Goal: Book appointment/travel/reservation

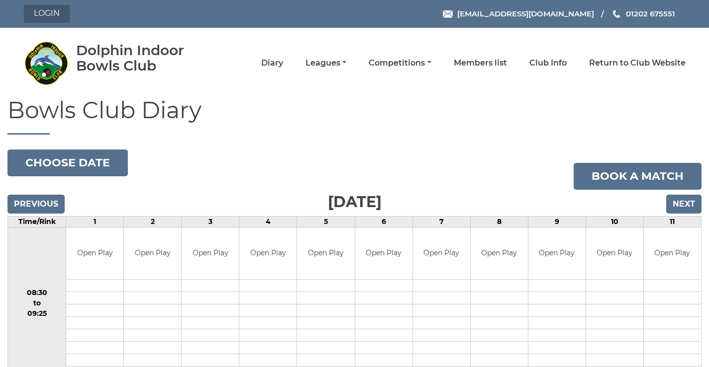
click at [44, 11] on link "Login" at bounding box center [47, 14] width 46 height 18
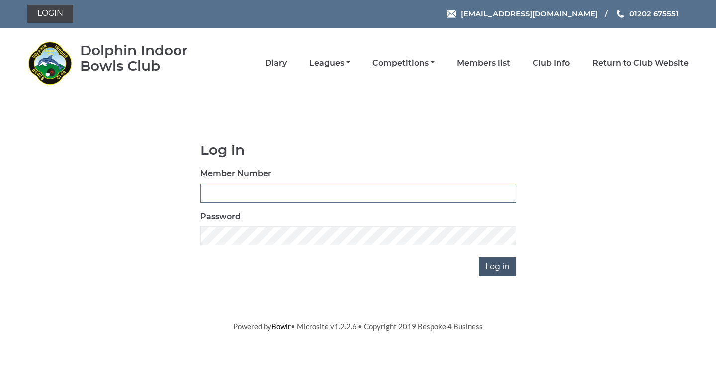
type input "3782"
click at [496, 276] on input "Log in" at bounding box center [497, 267] width 37 height 19
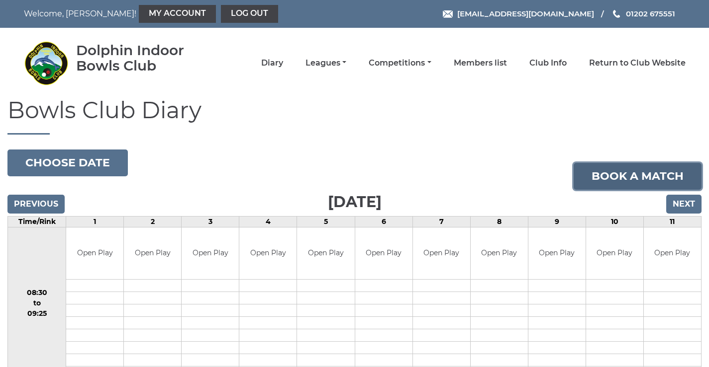
click at [603, 177] on link "Book a match" at bounding box center [637, 176] width 128 height 27
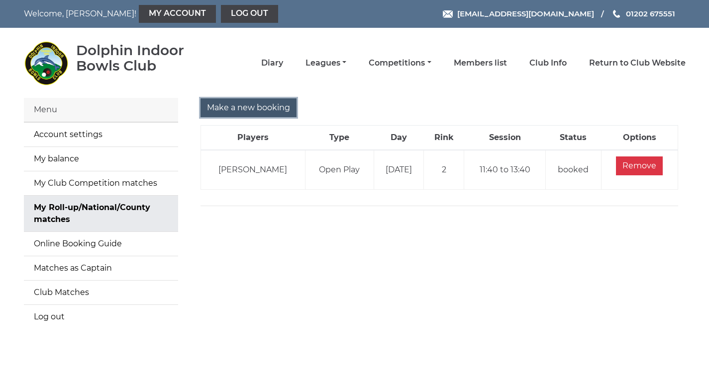
click at [242, 109] on input "Make a new booking" at bounding box center [248, 107] width 96 height 19
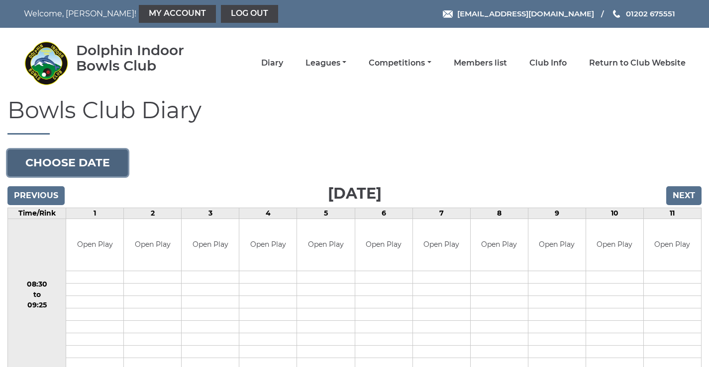
click at [44, 163] on button "Choose date" at bounding box center [67, 163] width 120 height 27
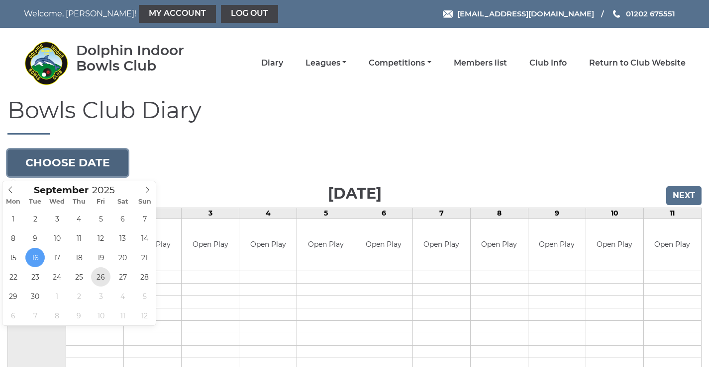
type input "[DATE]"
click at [47, 161] on button "Choose date" at bounding box center [67, 163] width 120 height 27
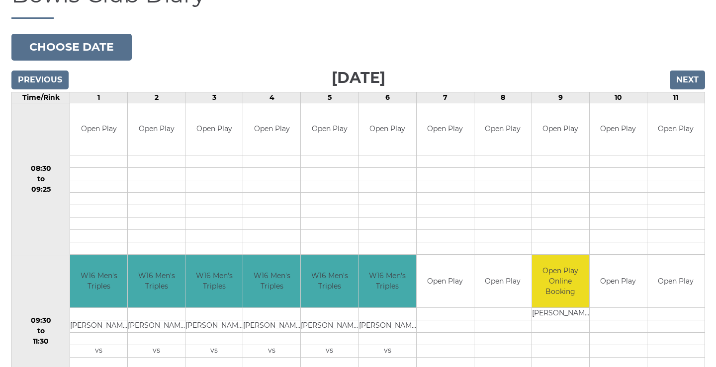
scroll to position [232, 0]
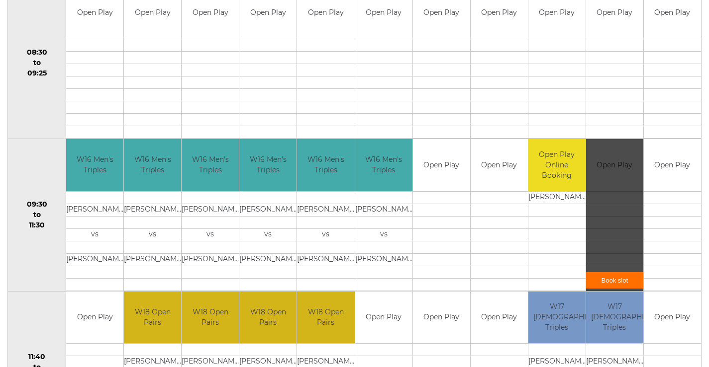
click at [607, 283] on link "Book slot" at bounding box center [614, 281] width 57 height 16
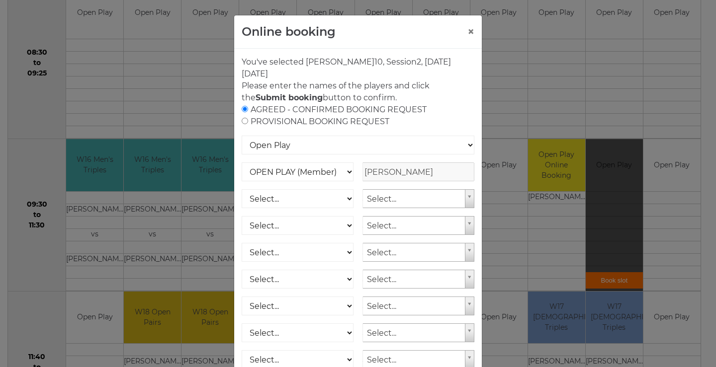
scroll to position [116, 0]
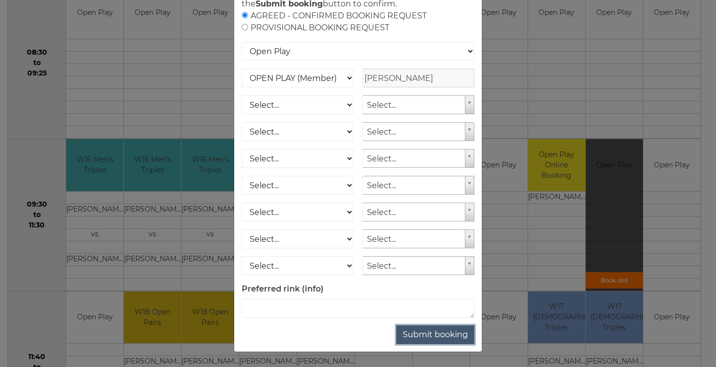
click at [396, 345] on button "Submit booking" at bounding box center [435, 335] width 78 height 19
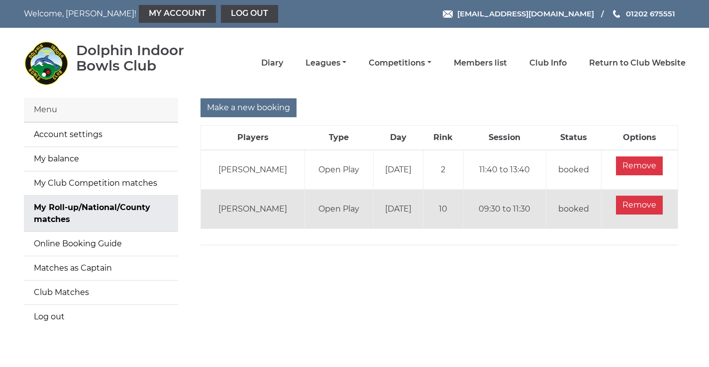
scroll to position [62, 0]
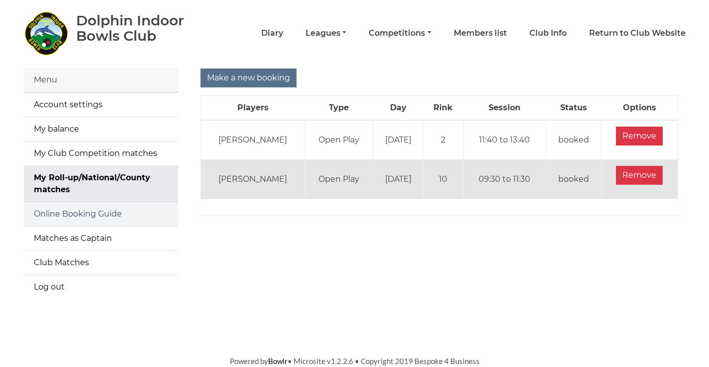
click at [98, 202] on link "Online Booking Guide" at bounding box center [101, 214] width 154 height 24
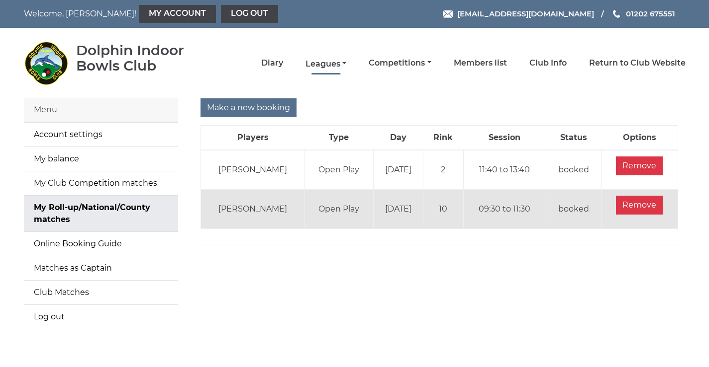
click at [337, 61] on link "Leagues" at bounding box center [325, 64] width 41 height 11
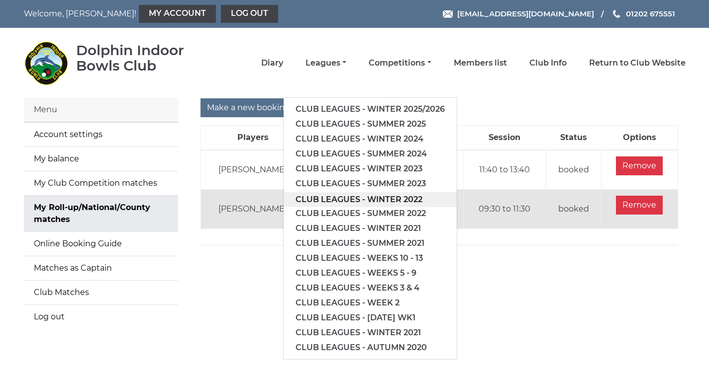
click at [338, 206] on link "Club leagues - Winter 2022" at bounding box center [369, 199] width 173 height 15
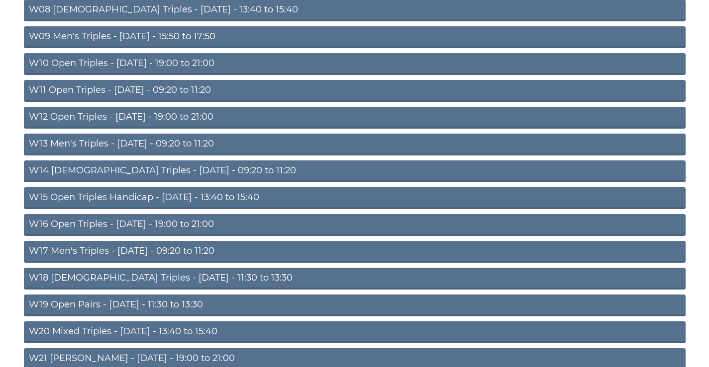
scroll to position [401, 0]
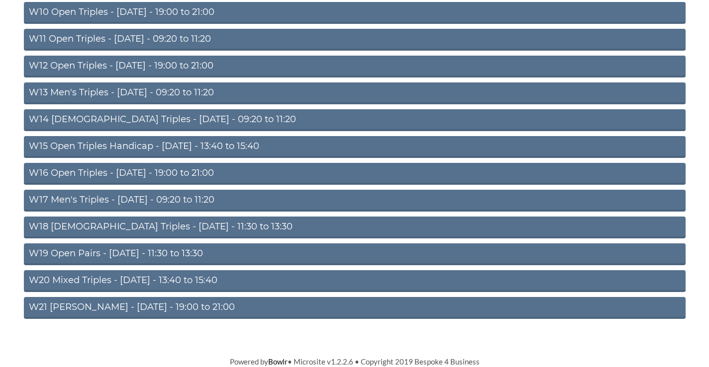
click at [181, 196] on link "W17 Men's Triples - Friday - 09:20 to 11:20" at bounding box center [354, 201] width 661 height 22
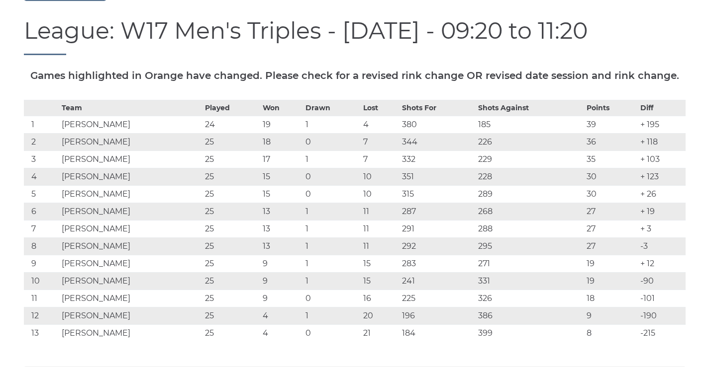
scroll to position [232, 0]
